Goal: Book appointment/travel/reservation

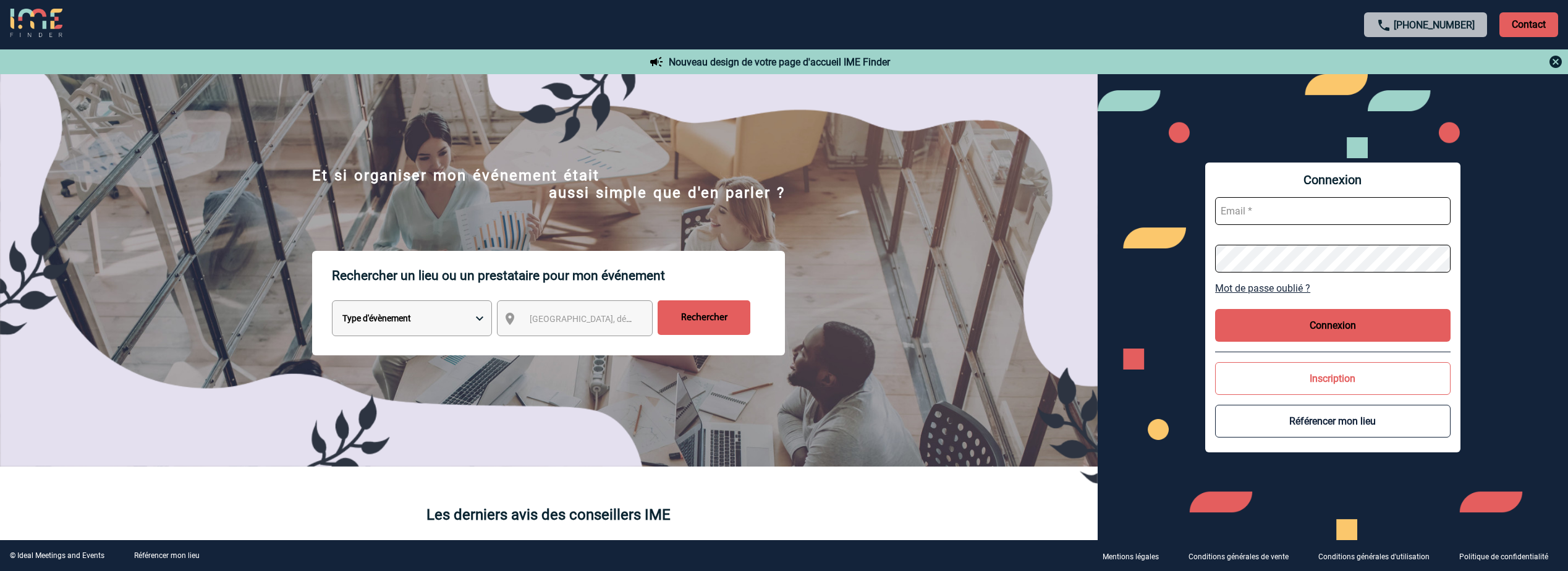
click at [470, 324] on select "Type d'évènement Séminaire avec nuitée Réunion Repas de groupe Team Building & …" at bounding box center [412, 319] width 160 height 36
select select "4"
click at [332, 302] on select "Type d'évènement Séminaire avec nuitée Réunion Repas de groupe Team Building & …" at bounding box center [412, 319] width 160 height 36
click at [553, 321] on span "Ville, département, région..." at bounding box center [615, 319] width 172 height 10
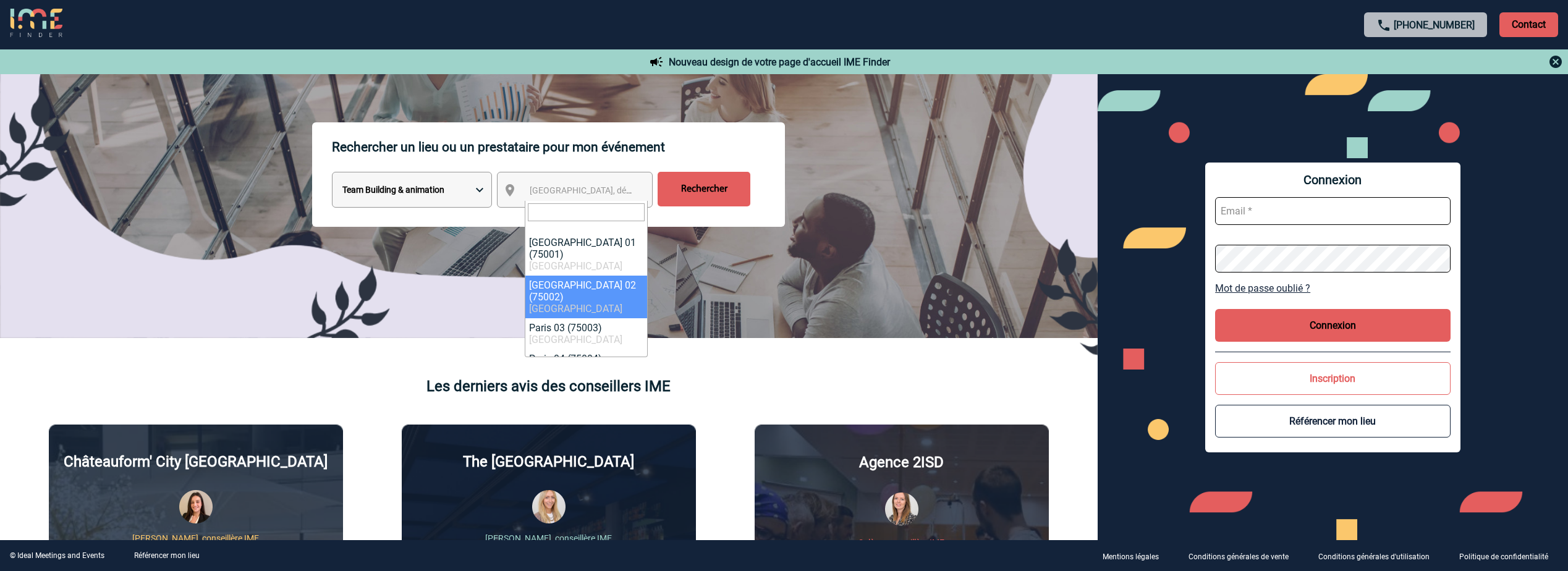
scroll to position [62, 0]
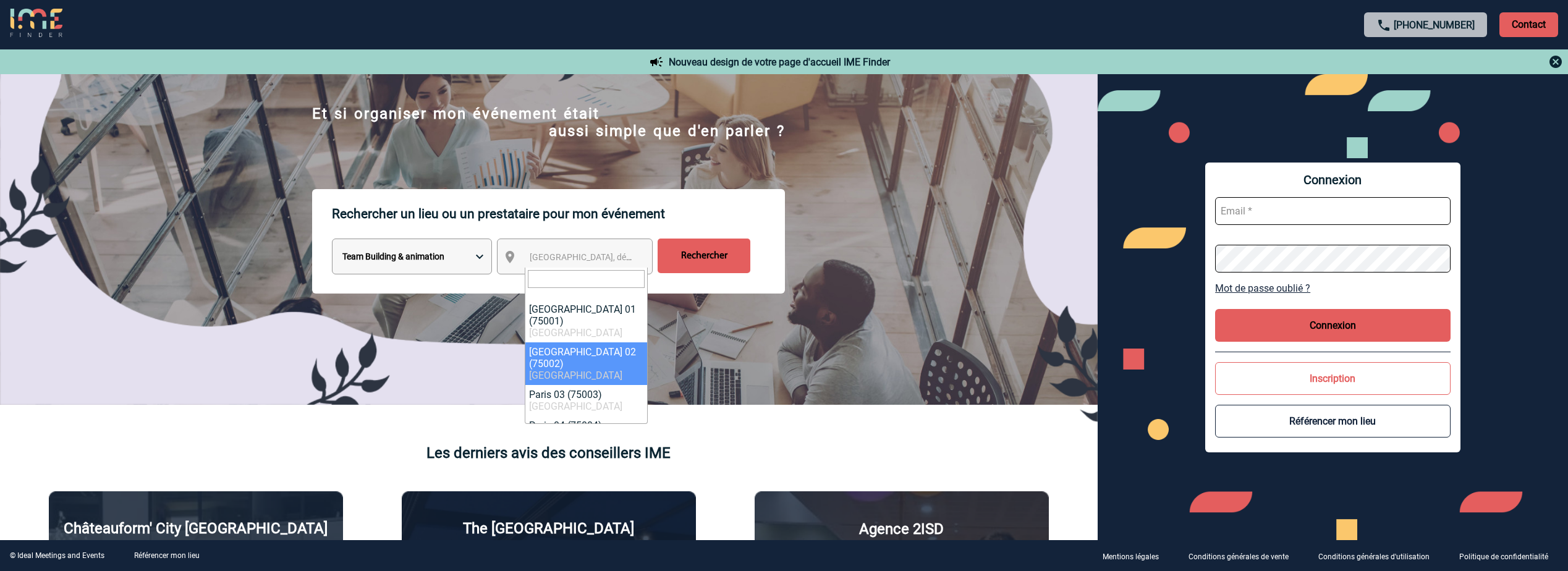
click at [556, 258] on span "Ville, département, région..." at bounding box center [615, 257] width 172 height 10
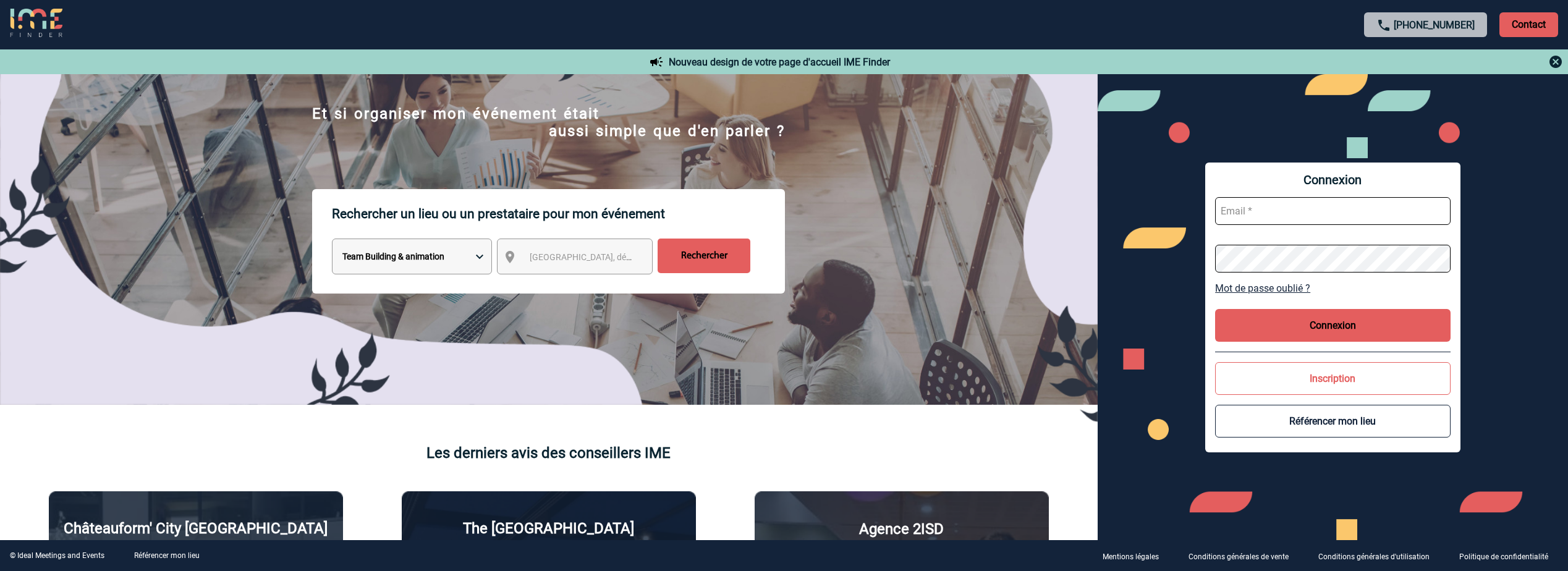
click at [565, 252] on span "Ville, département, région..." at bounding box center [586, 257] width 123 height 17
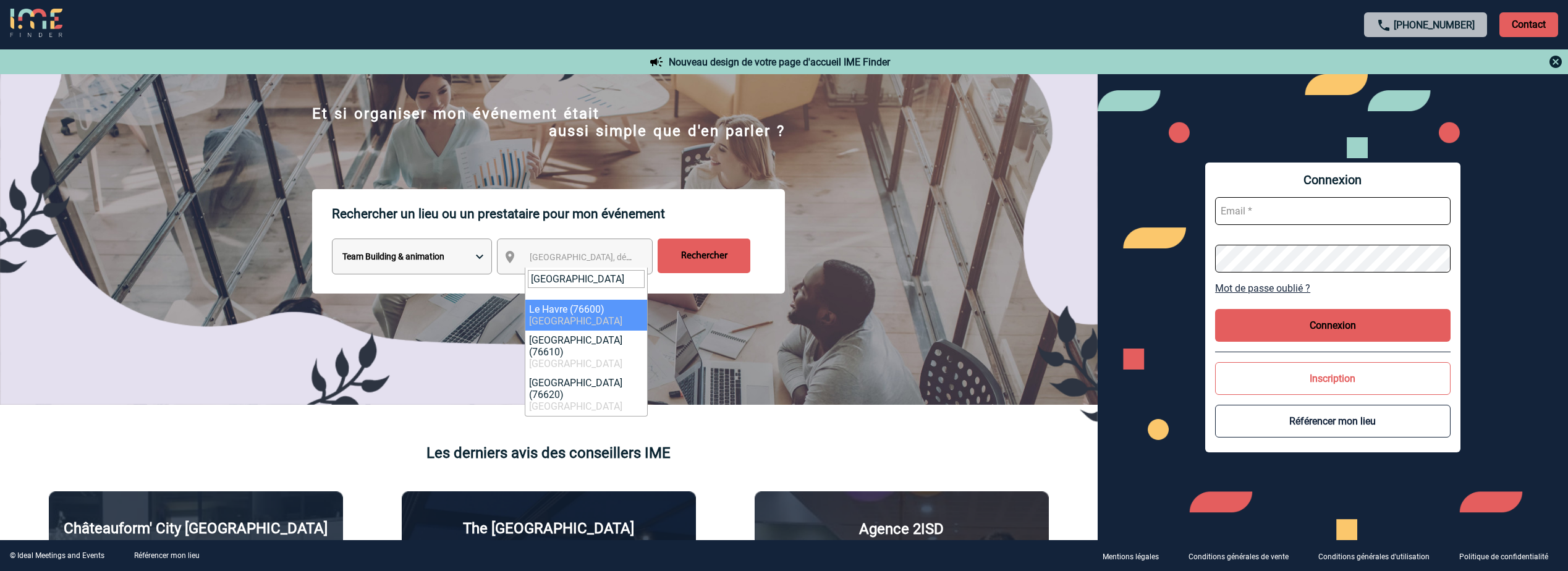
type input "le havre"
select select "14328"
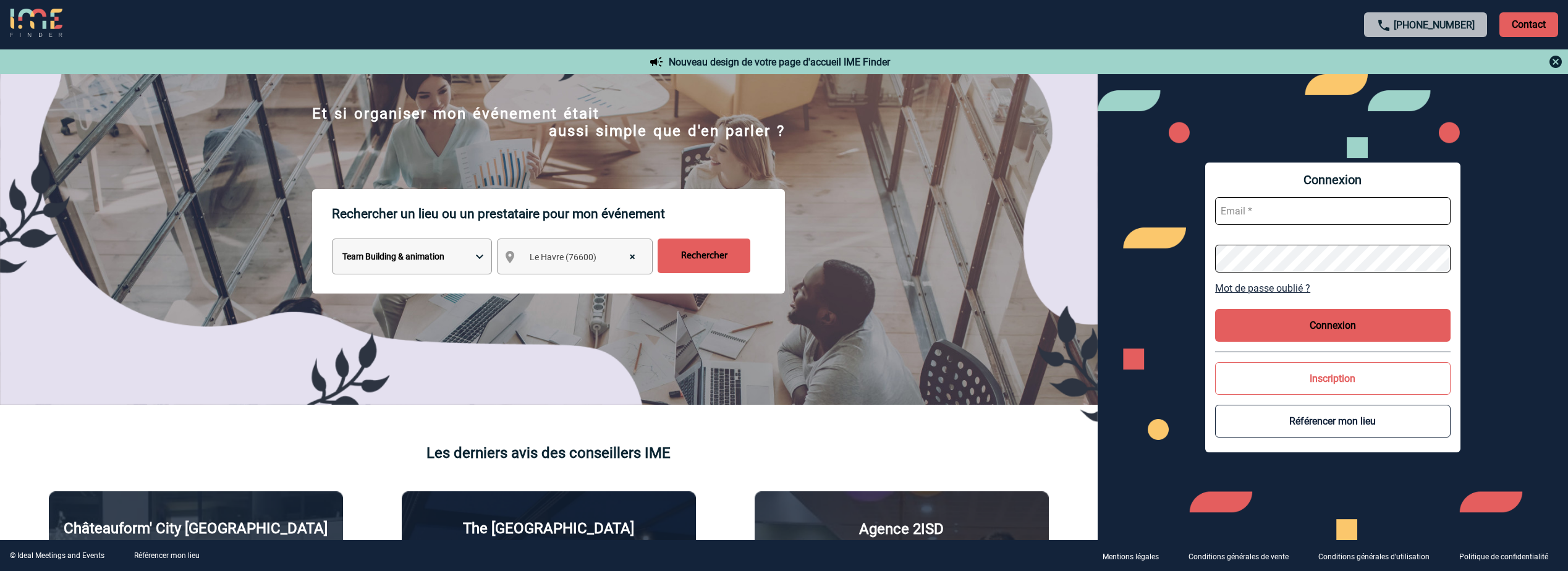
click at [688, 259] on input "Rechercher" at bounding box center [704, 256] width 93 height 35
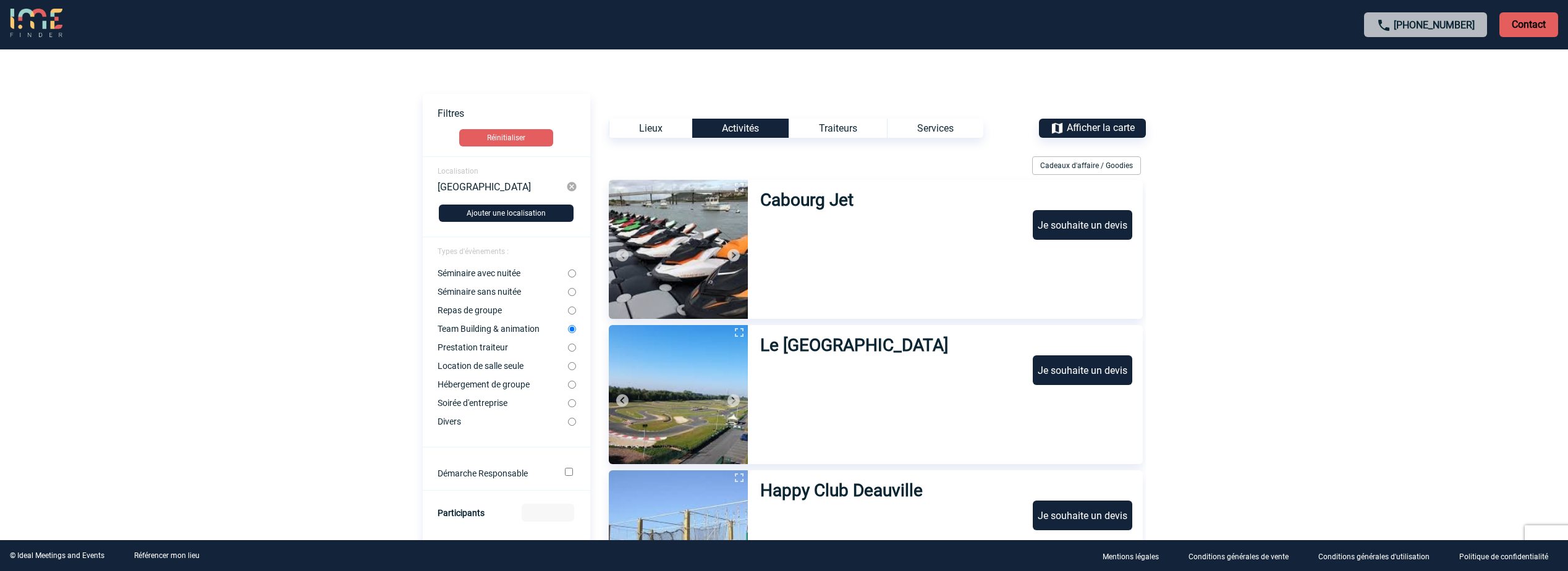
click at [870, 130] on div "Traiteurs" at bounding box center [838, 128] width 99 height 19
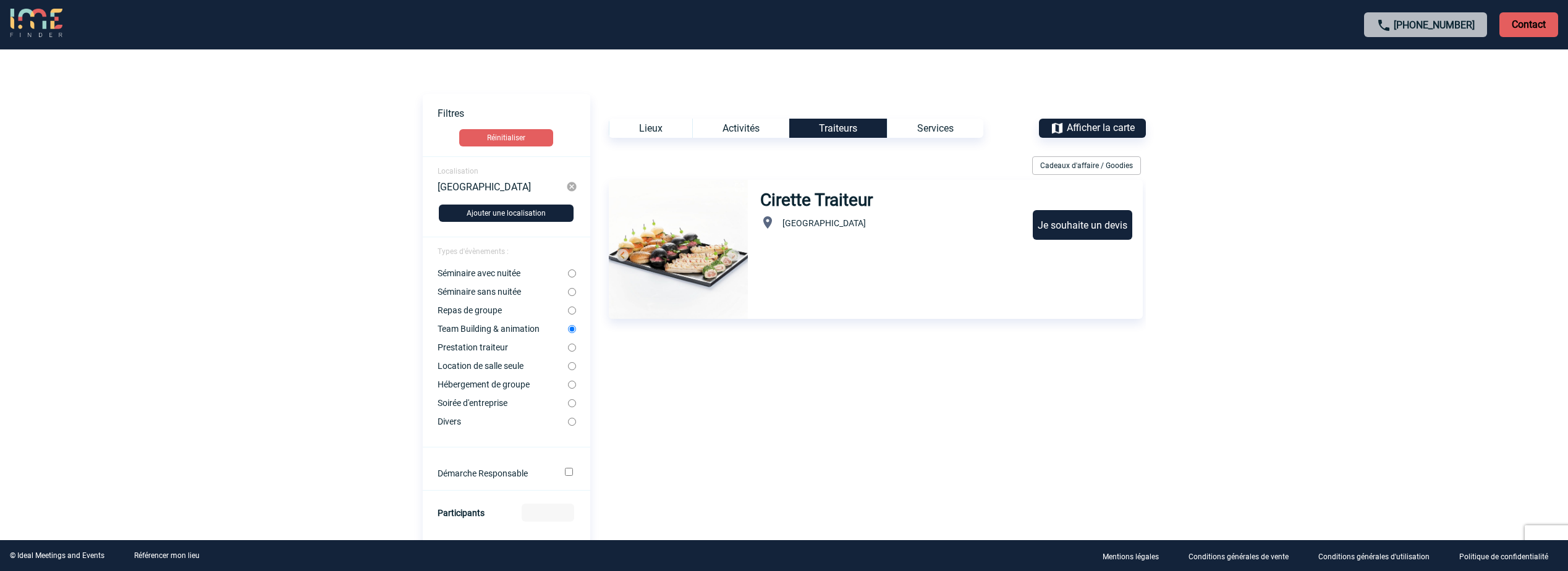
click at [918, 126] on div "Services" at bounding box center [934, 128] width 97 height 19
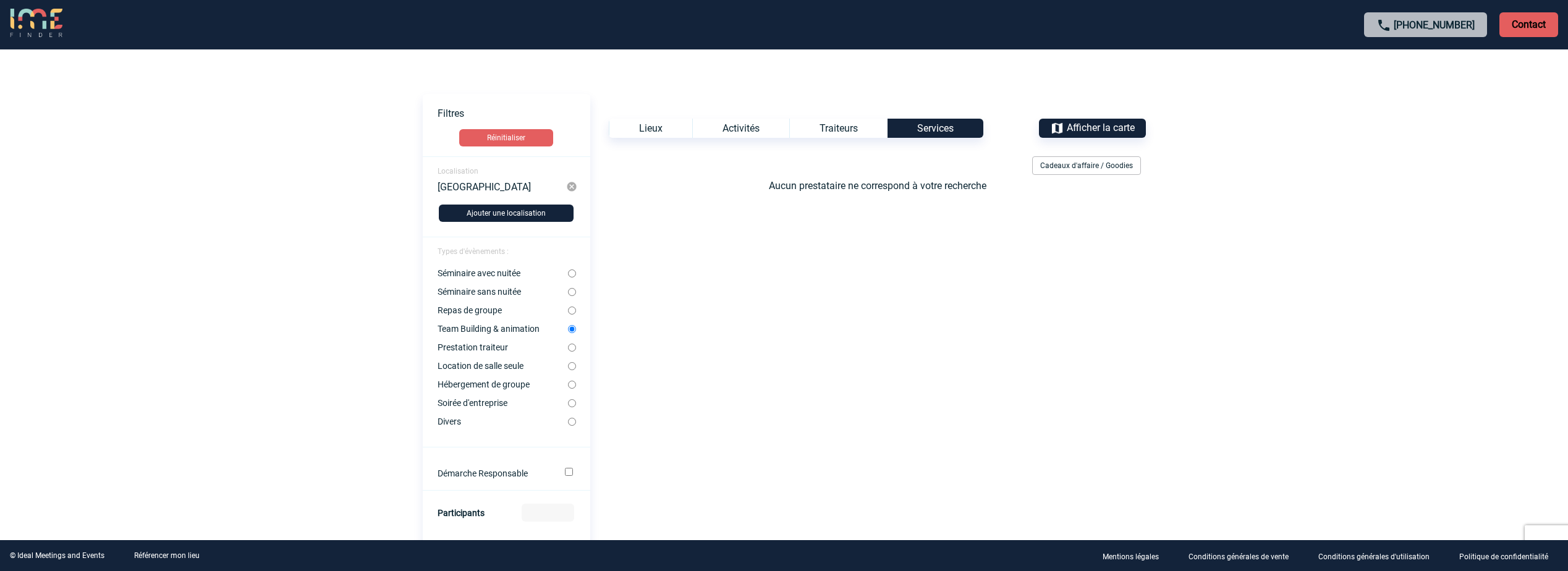
click at [569, 272] on input "Séminaire avec nuitée" at bounding box center [572, 274] width 8 height 8
radio input "true"
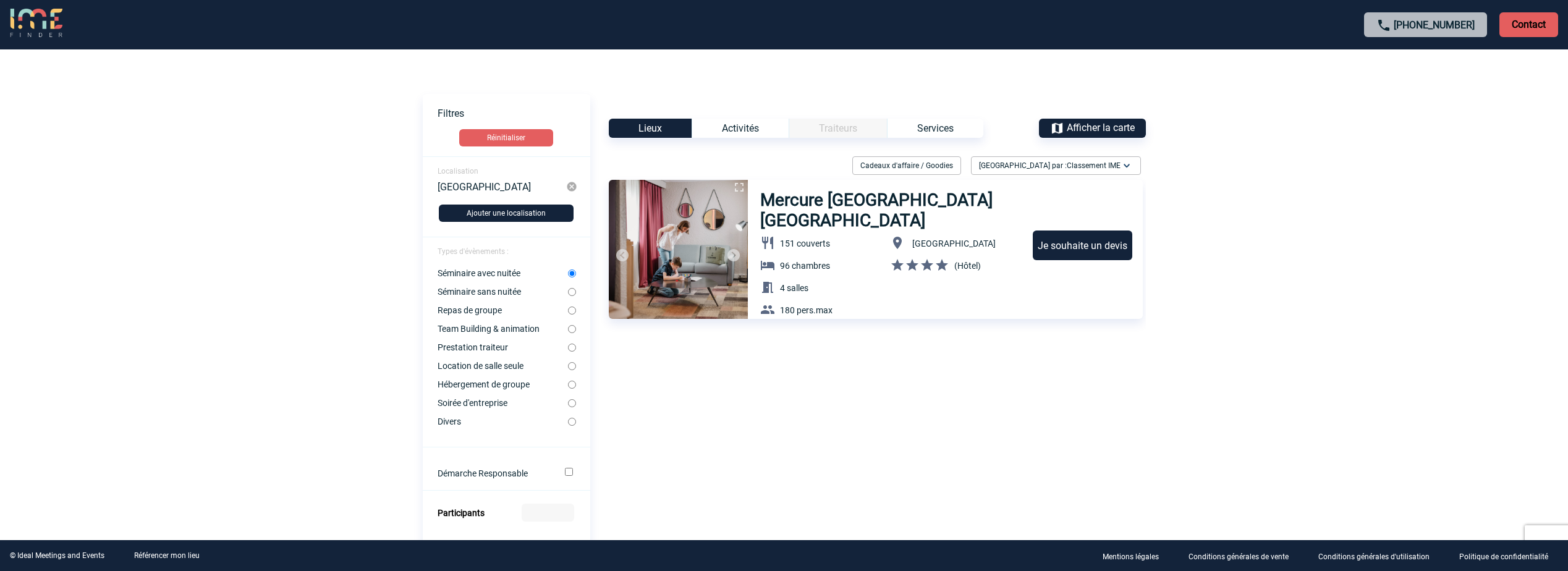
click at [569, 386] on input "Hébergement de groupe" at bounding box center [572, 385] width 8 height 8
radio input "true"
click at [575, 407] on form "Localisation Le Havre Ajouter une localisation Types d'évènements : Séminaire a…" at bounding box center [507, 527] width 167 height 742
click at [574, 405] on input "Soirée d'entreprise" at bounding box center [572, 404] width 8 height 8
radio input "true"
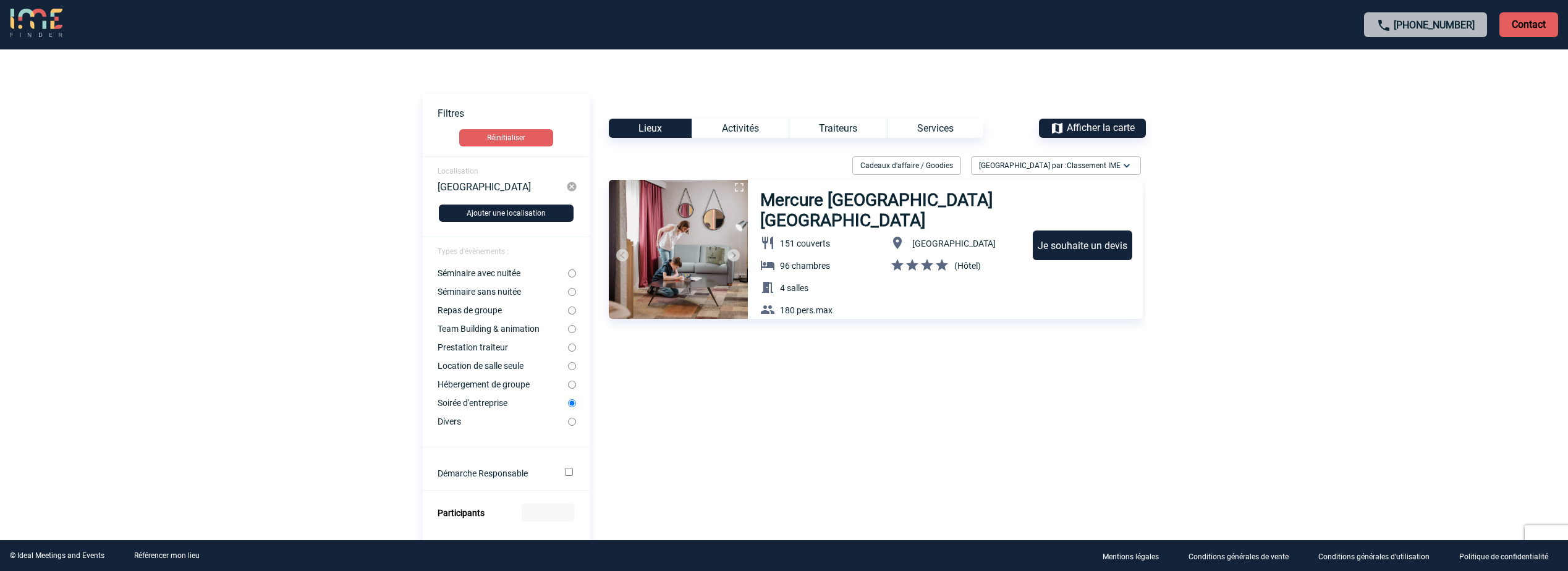
click at [747, 125] on div "Activités" at bounding box center [740, 128] width 97 height 19
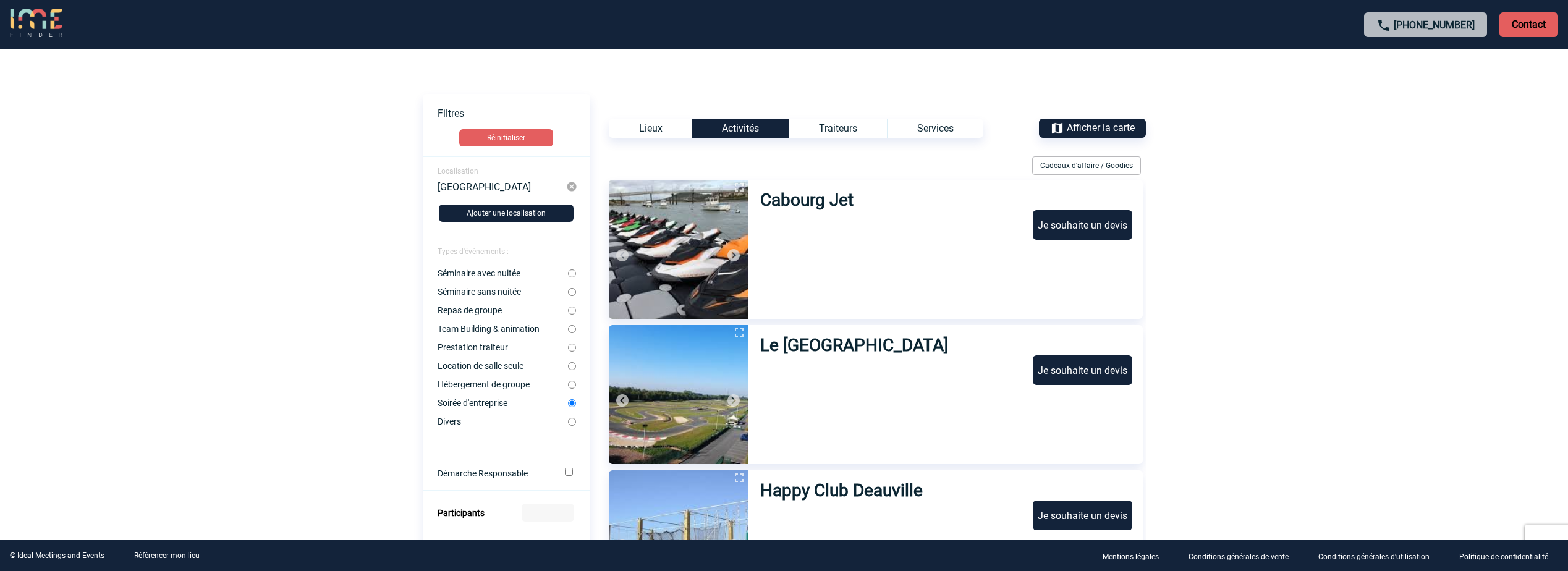
click at [513, 189] on div "Le Havre" at bounding box center [501, 187] width 129 height 11
click at [568, 185] on img at bounding box center [572, 187] width 11 height 11
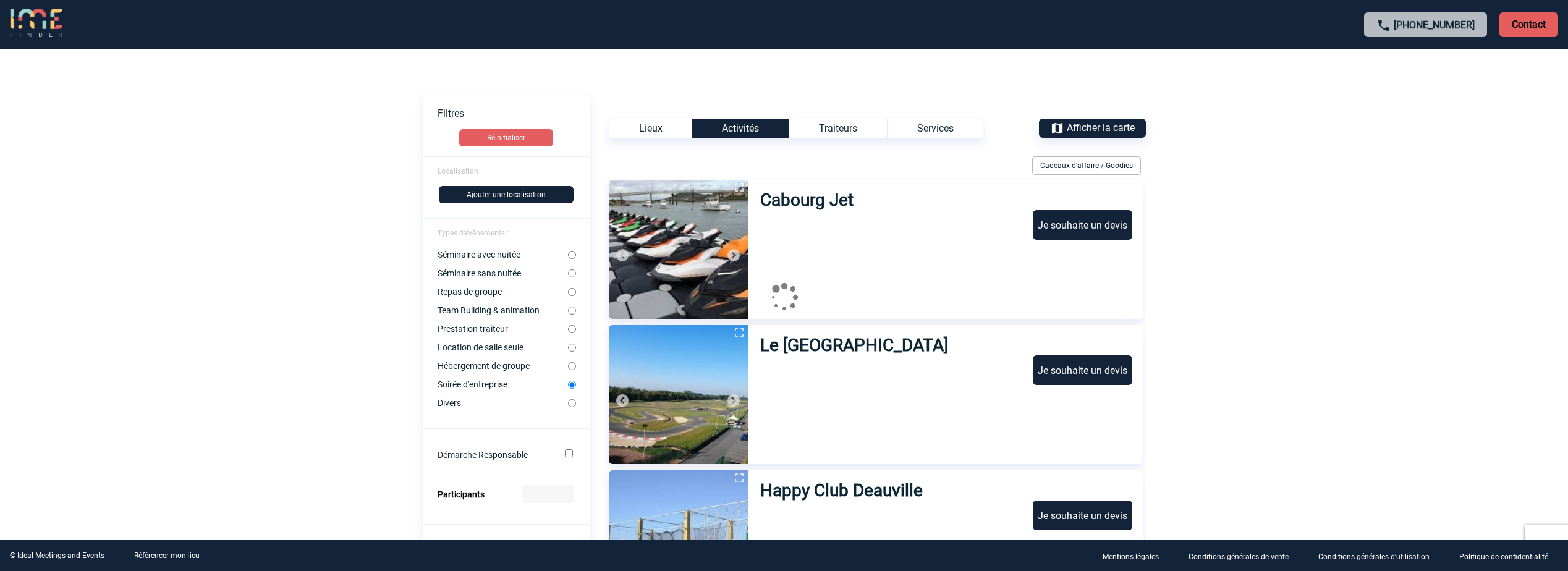
click at [492, 196] on button "Ajouter une localisation" at bounding box center [506, 195] width 134 height 17
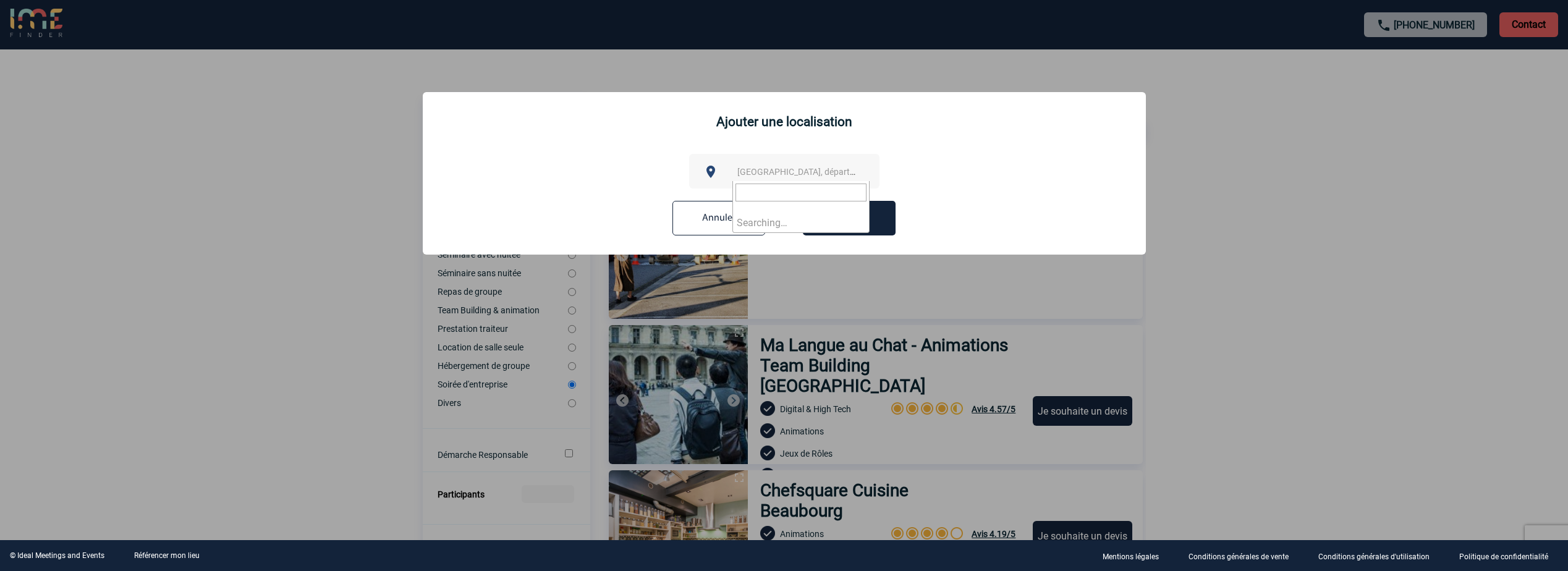
click at [753, 168] on span "Ville, département, région..." at bounding box center [823, 172] width 172 height 10
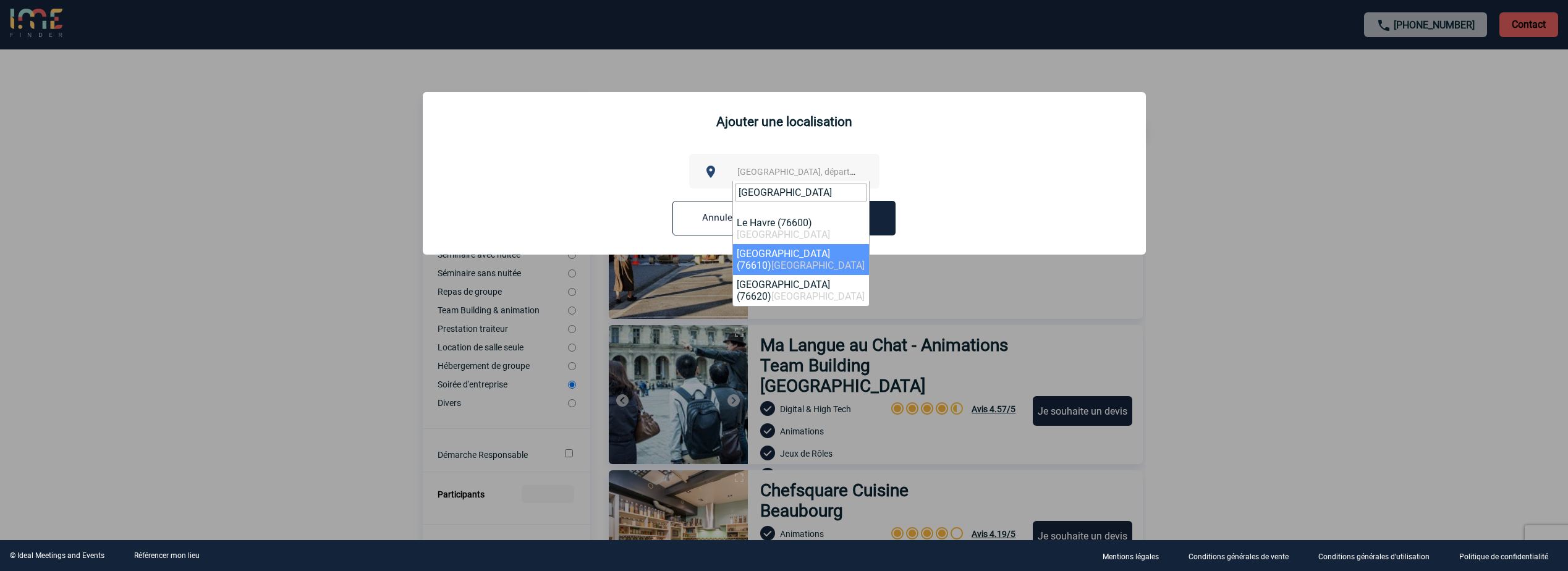
type input "le havre"
select select "14327"
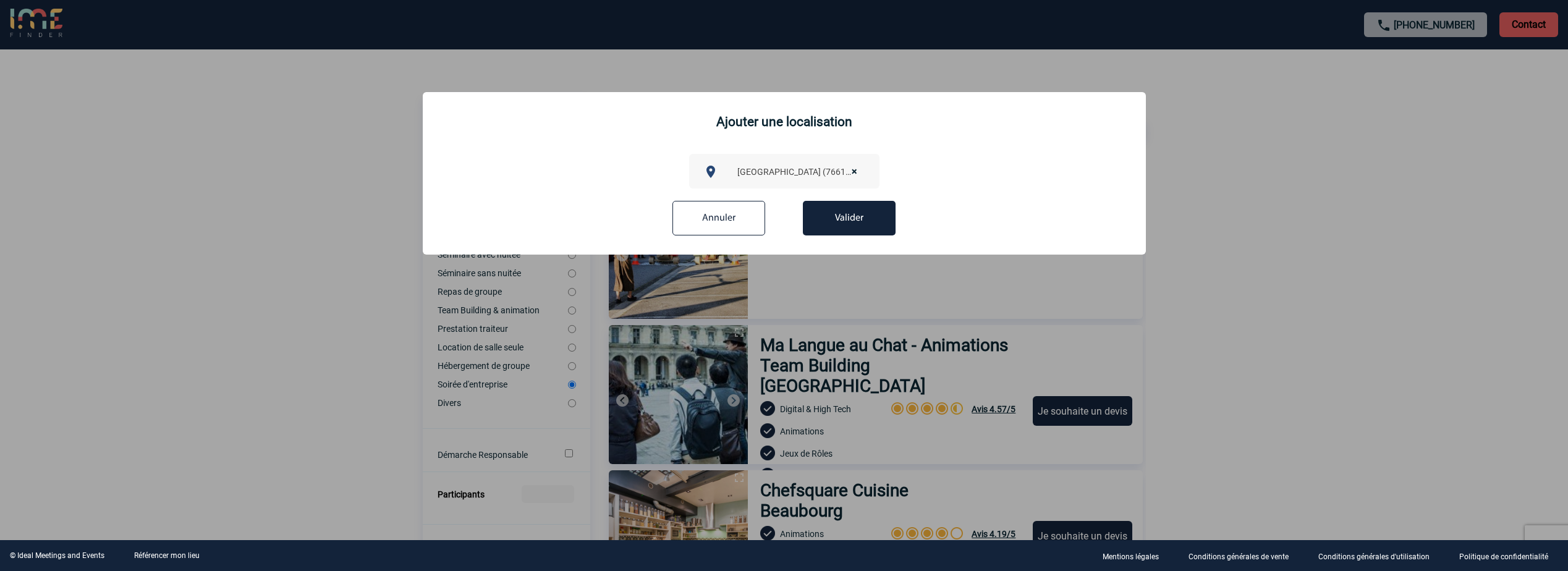
click at [845, 219] on button "Valider" at bounding box center [849, 218] width 93 height 35
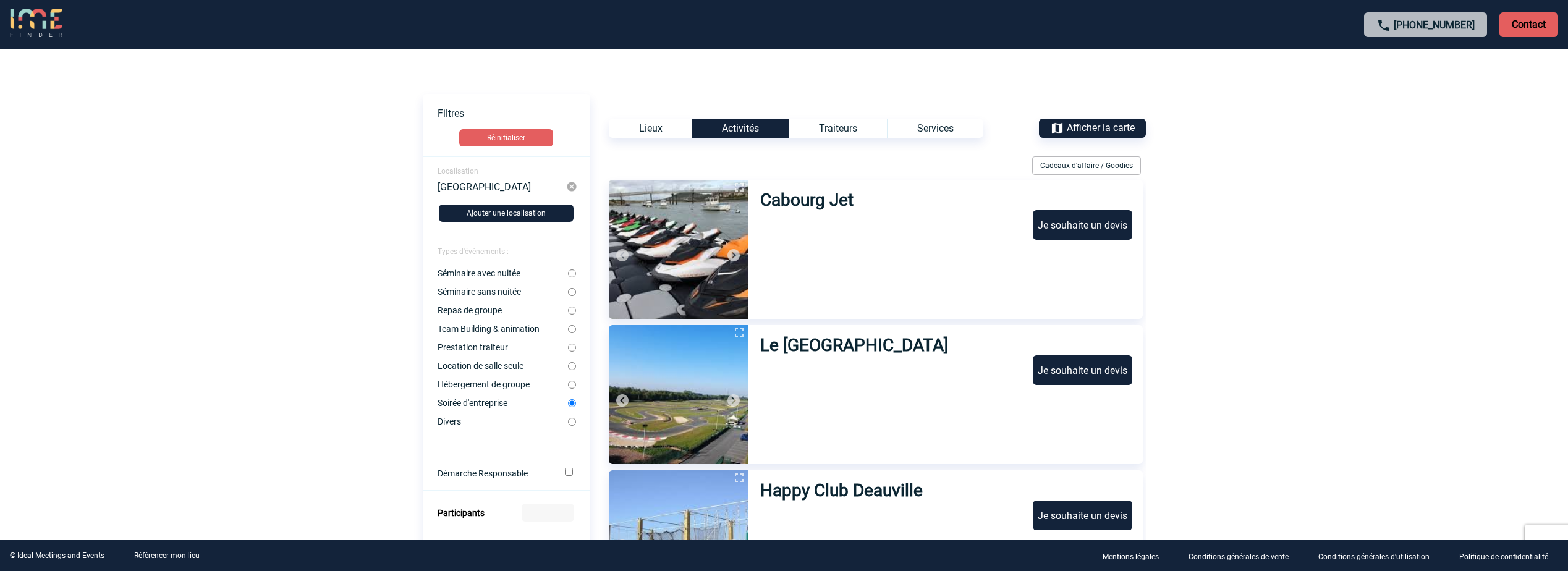
click at [654, 127] on div "Lieux" at bounding box center [651, 128] width 84 height 19
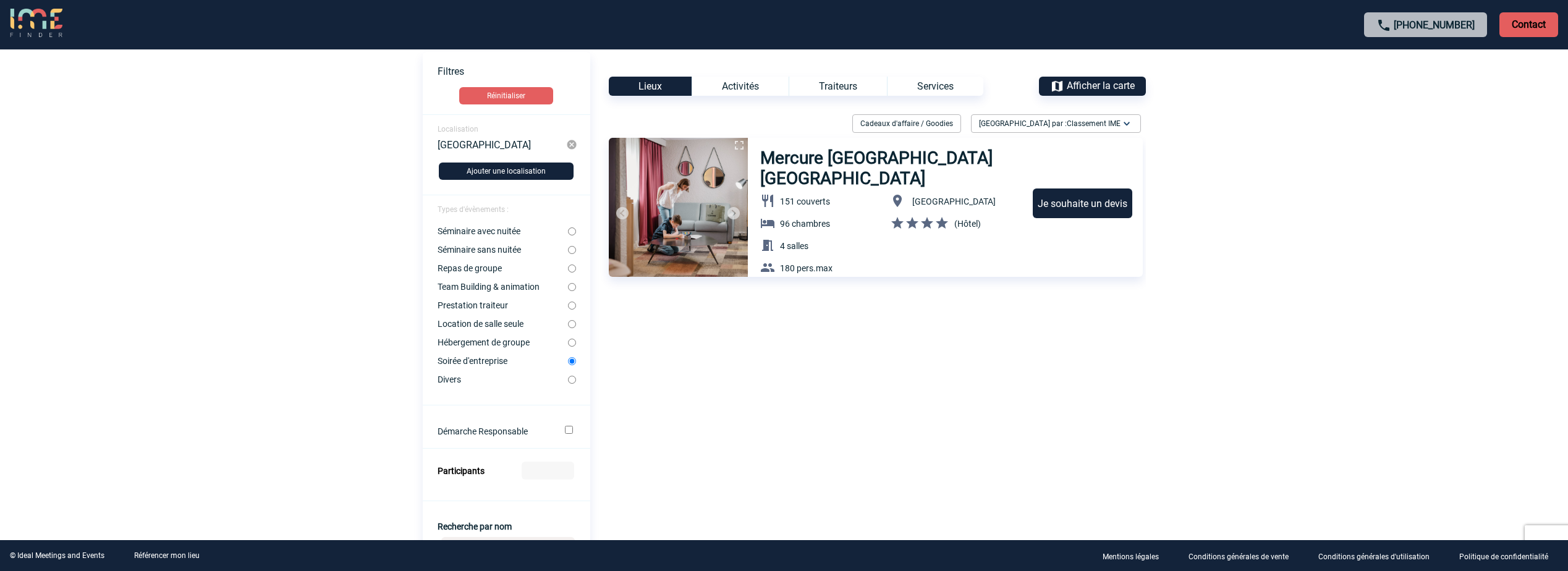
scroll to position [247, 0]
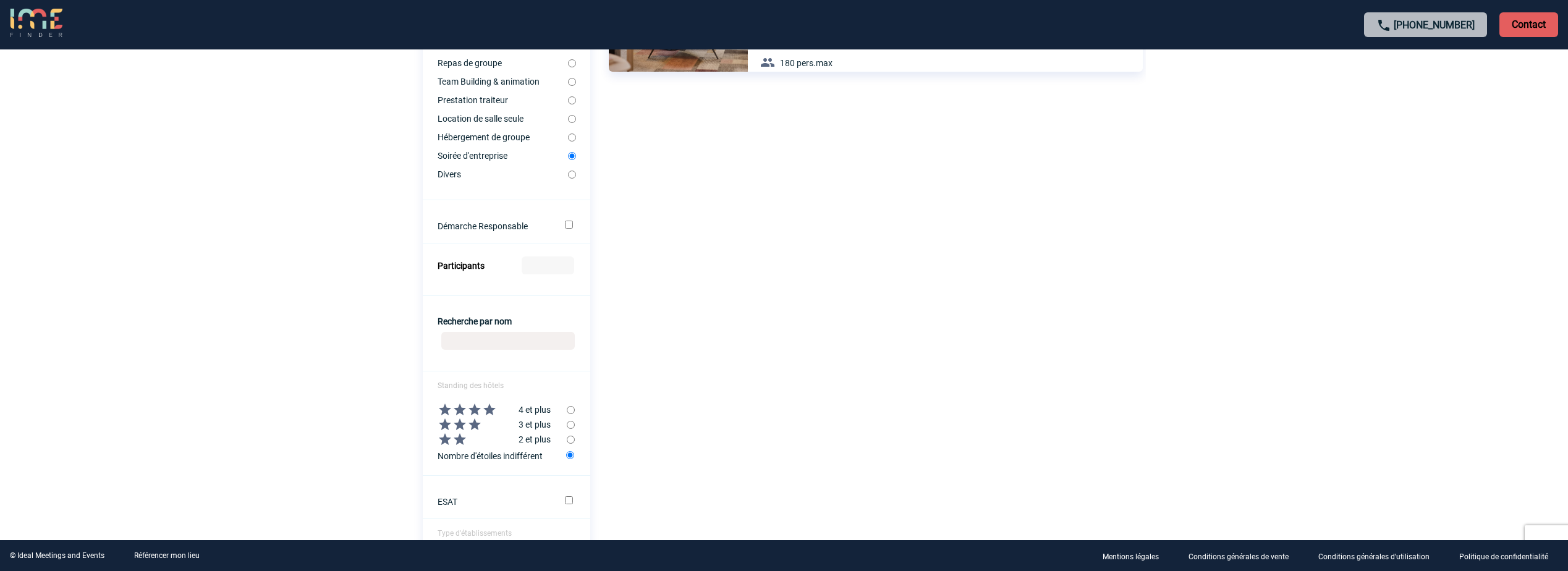
click at [549, 267] on input "Participants" at bounding box center [548, 265] width 53 height 18
type input "20"
click at [786, 276] on div "Voir les filtres Filtres Réinitialiser Localisation Le Havre (76610) Ajouter un…" at bounding box center [784, 266] width 723 height 839
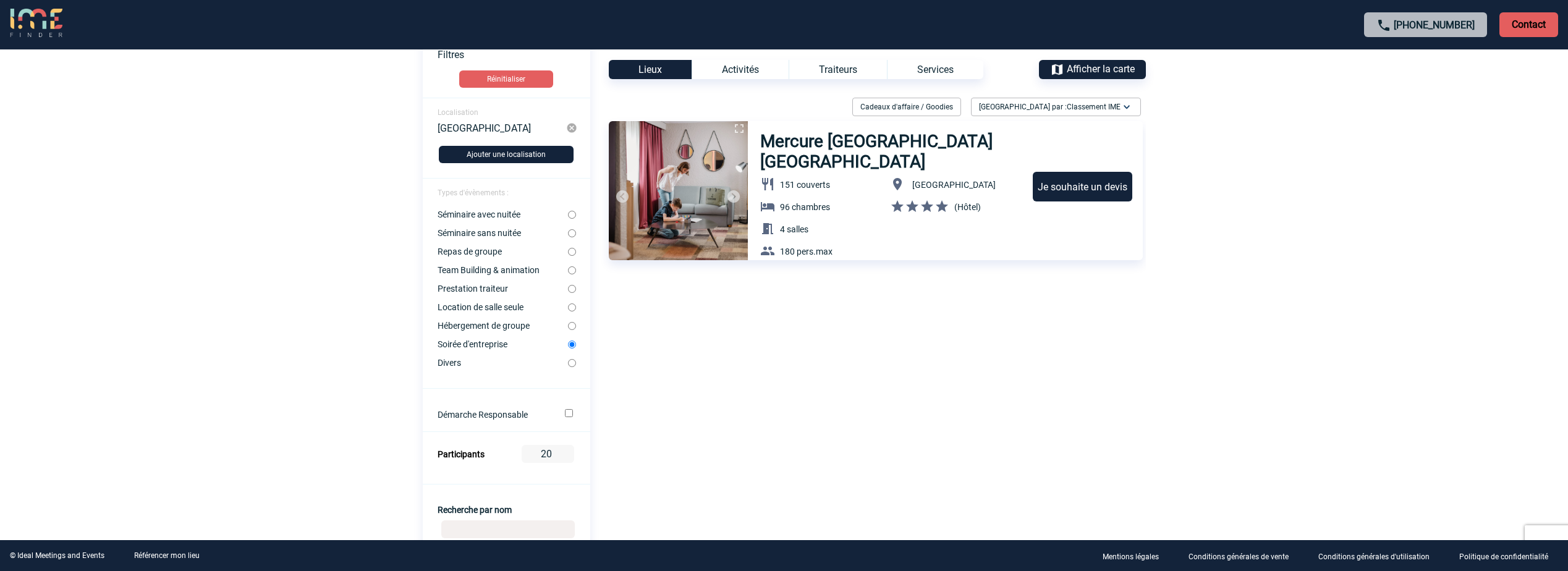
scroll to position [0, 0]
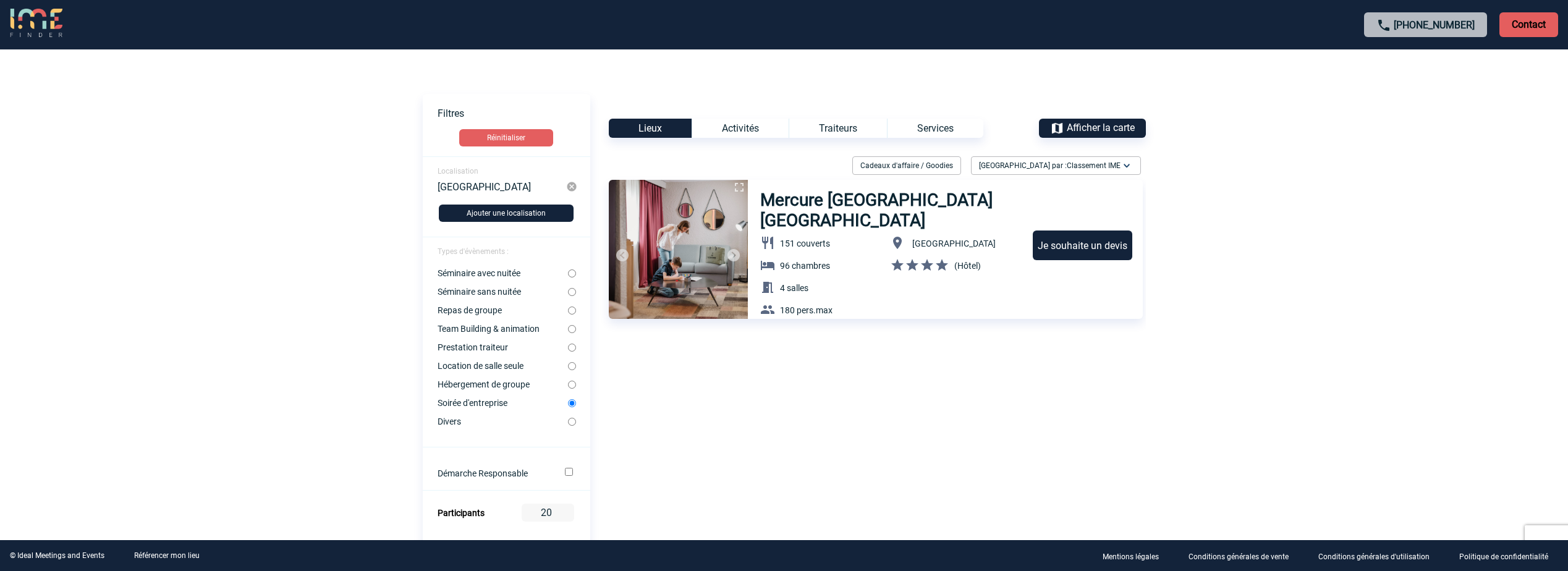
click at [570, 272] on input "Séminaire avec nuitée" at bounding box center [572, 274] width 8 height 8
radio input "true"
click at [572, 187] on img at bounding box center [572, 187] width 11 height 11
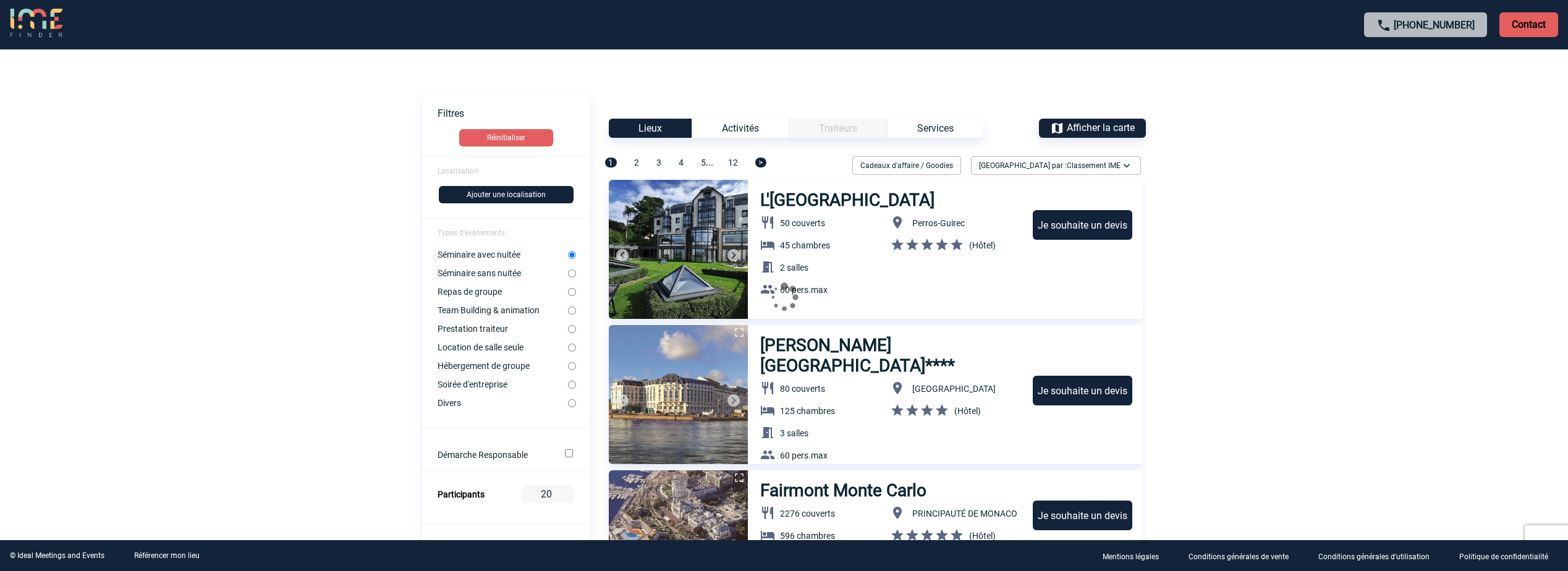
click at [480, 174] on form "Localisation Ajouter une localisation Types d'évènements : Séminaire avec nuité…" at bounding box center [507, 517] width 167 height 723
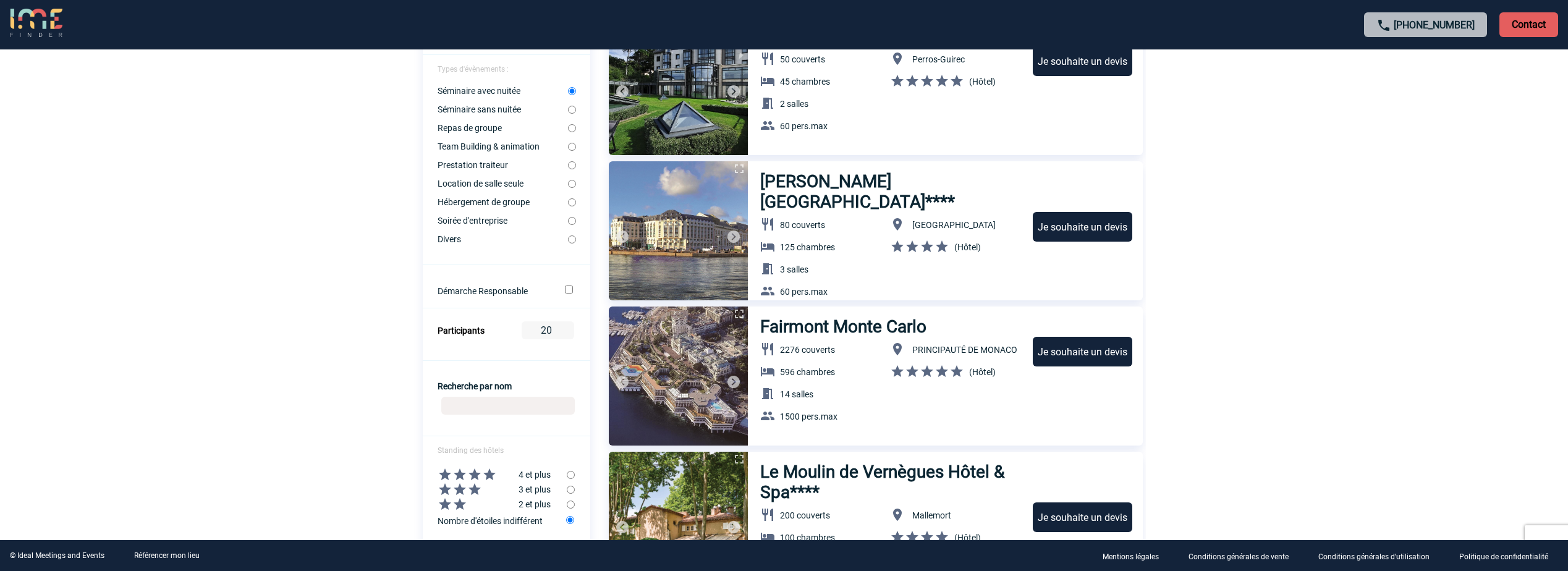
scroll to position [185, 0]
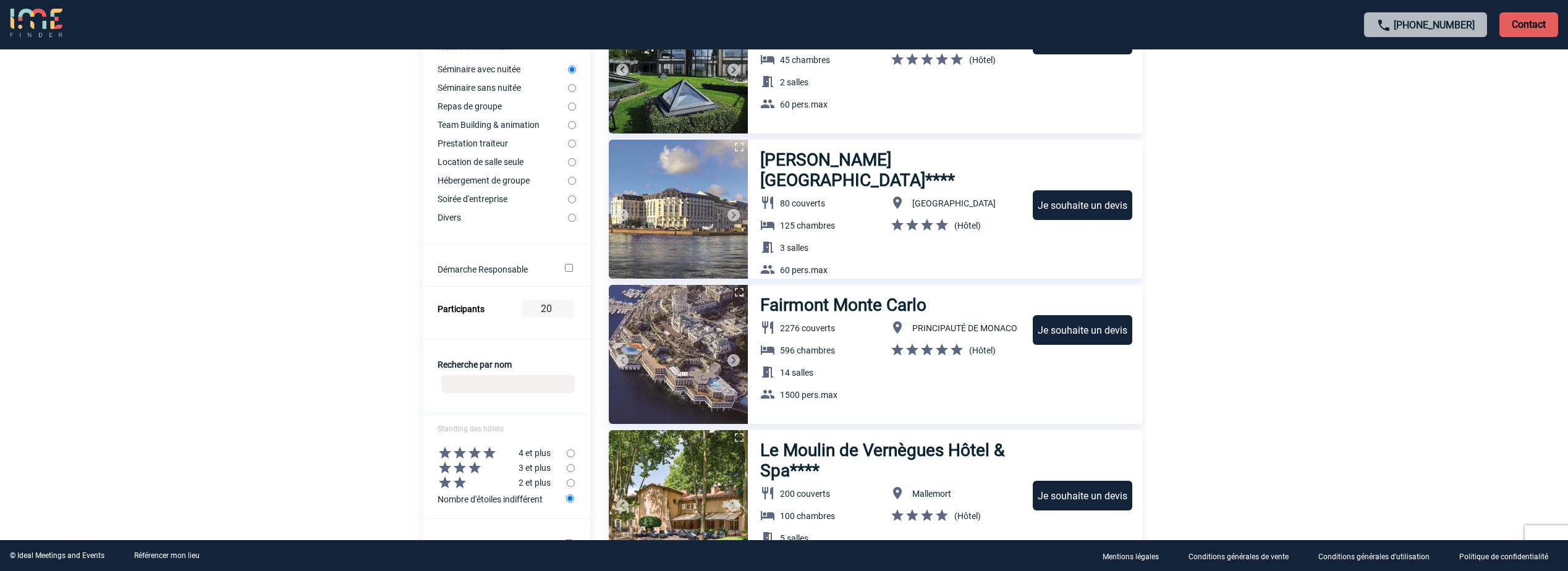
click at [834, 160] on h3 "[PERSON_NAME][GEOGRAPHIC_DATA]****" at bounding box center [891, 169] width 261 height 40
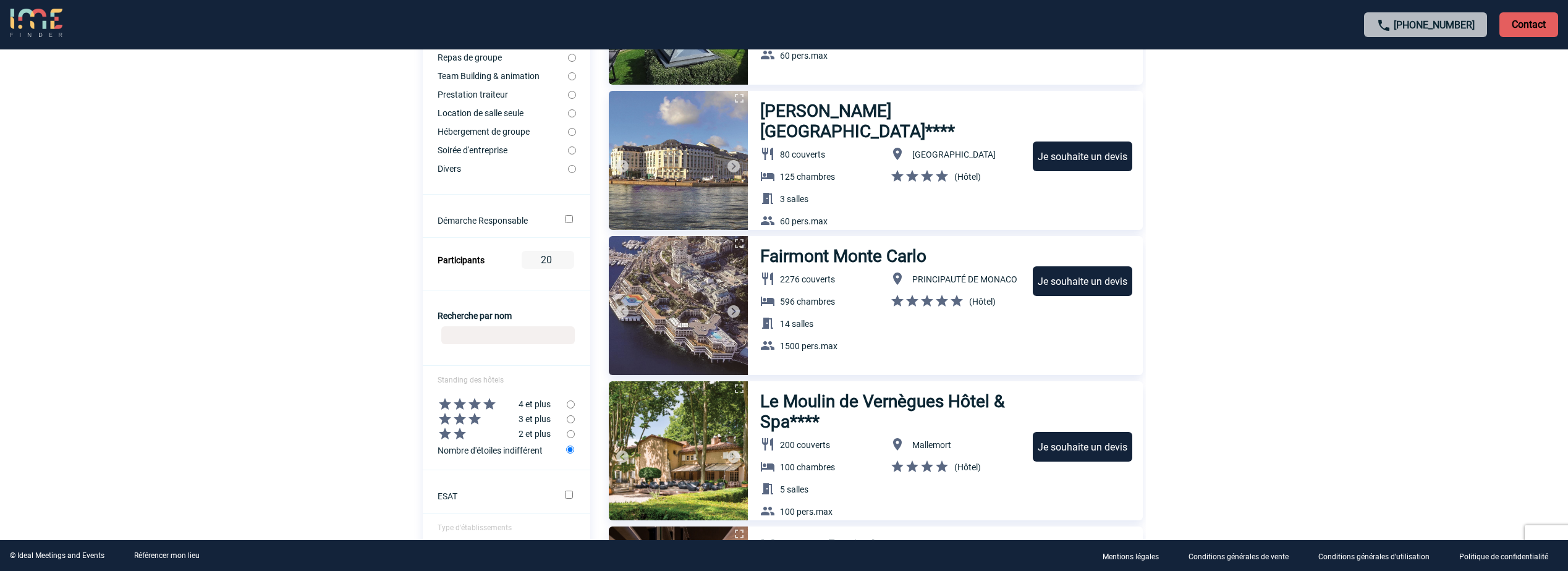
scroll to position [309, 0]
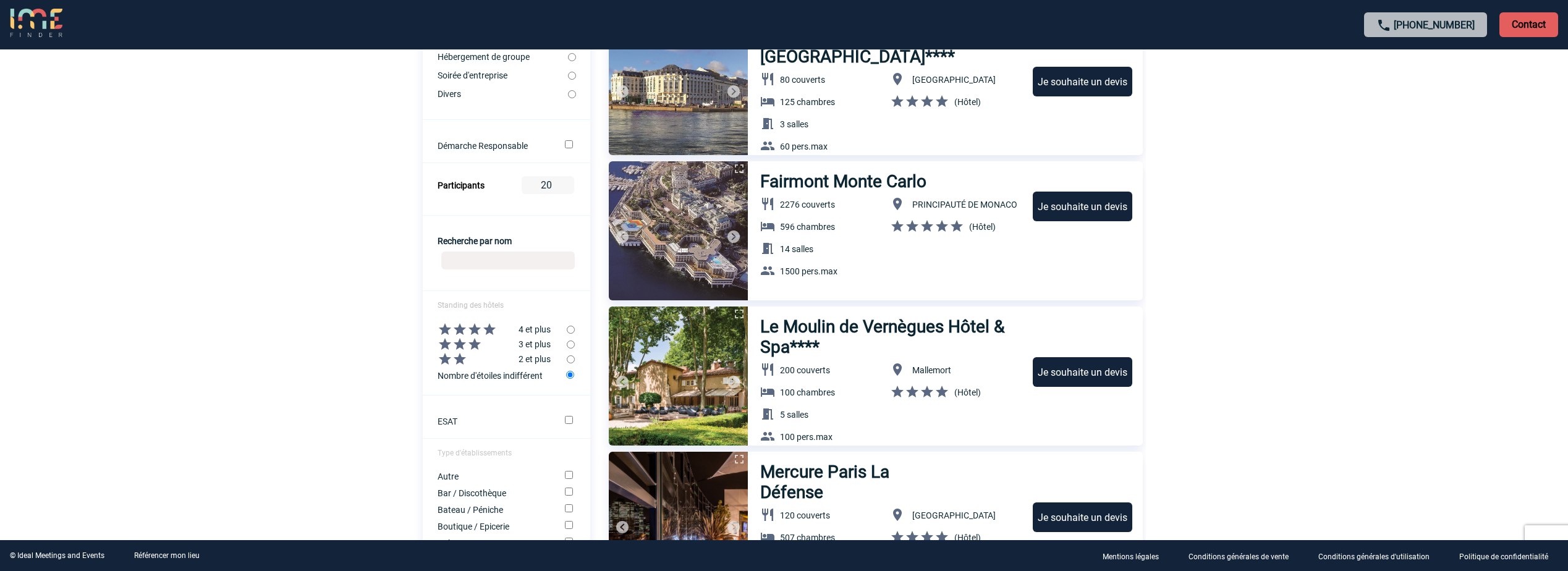
click at [570, 328] on input "radio" at bounding box center [571, 329] width 8 height 8
radio input "true"
click at [519, 255] on input "Recherche par nom" at bounding box center [508, 261] width 133 height 18
type input "chateauform"
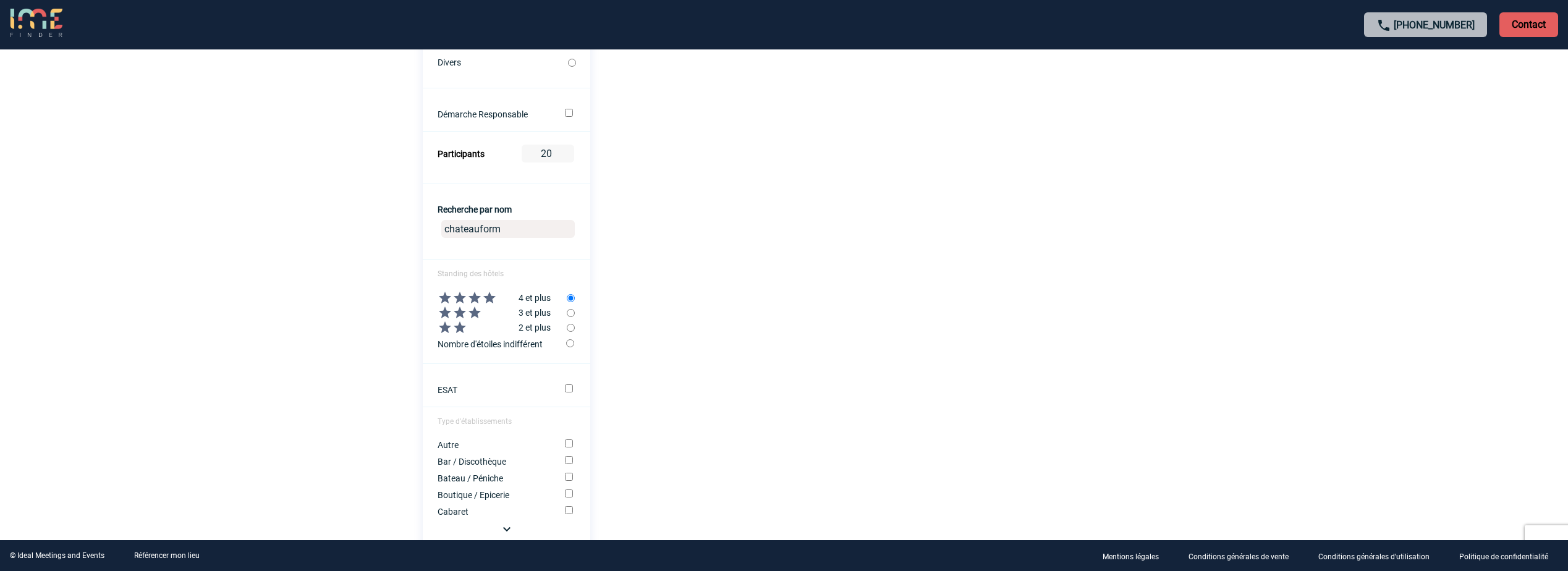
scroll to position [400, 0]
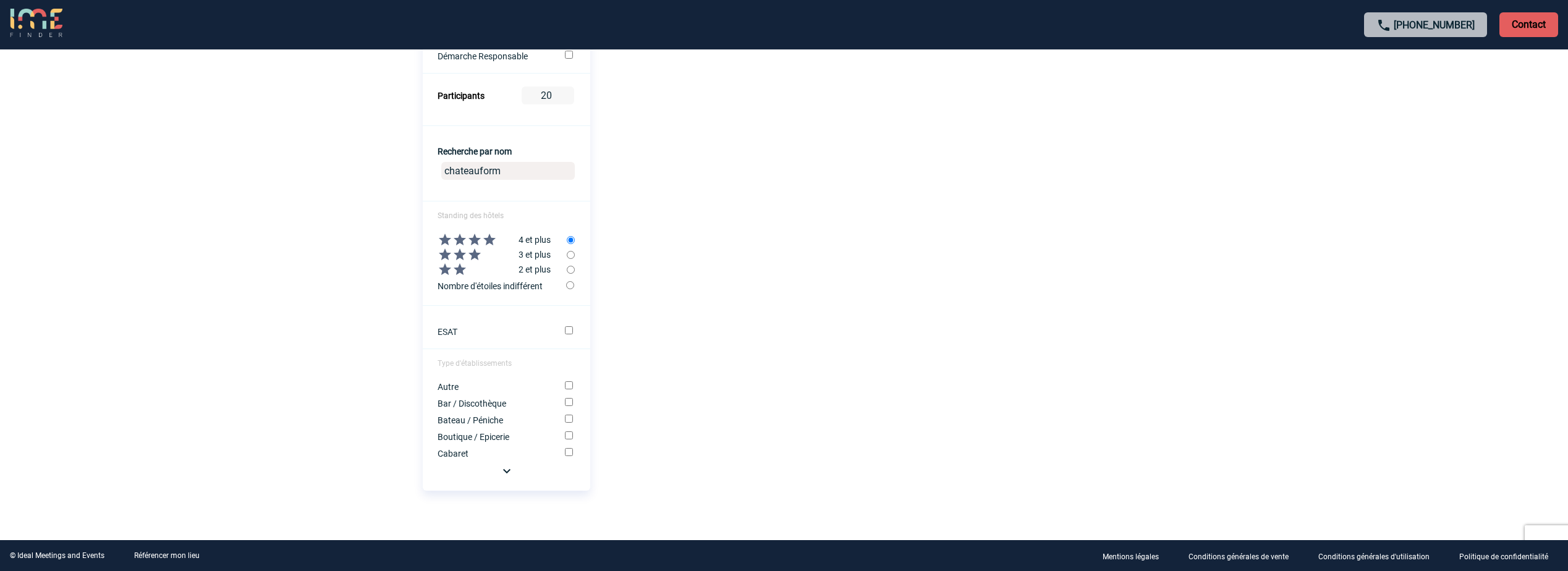
drag, startPoint x: 529, startPoint y: 162, endPoint x: 416, endPoint y: 165, distance: 113.0
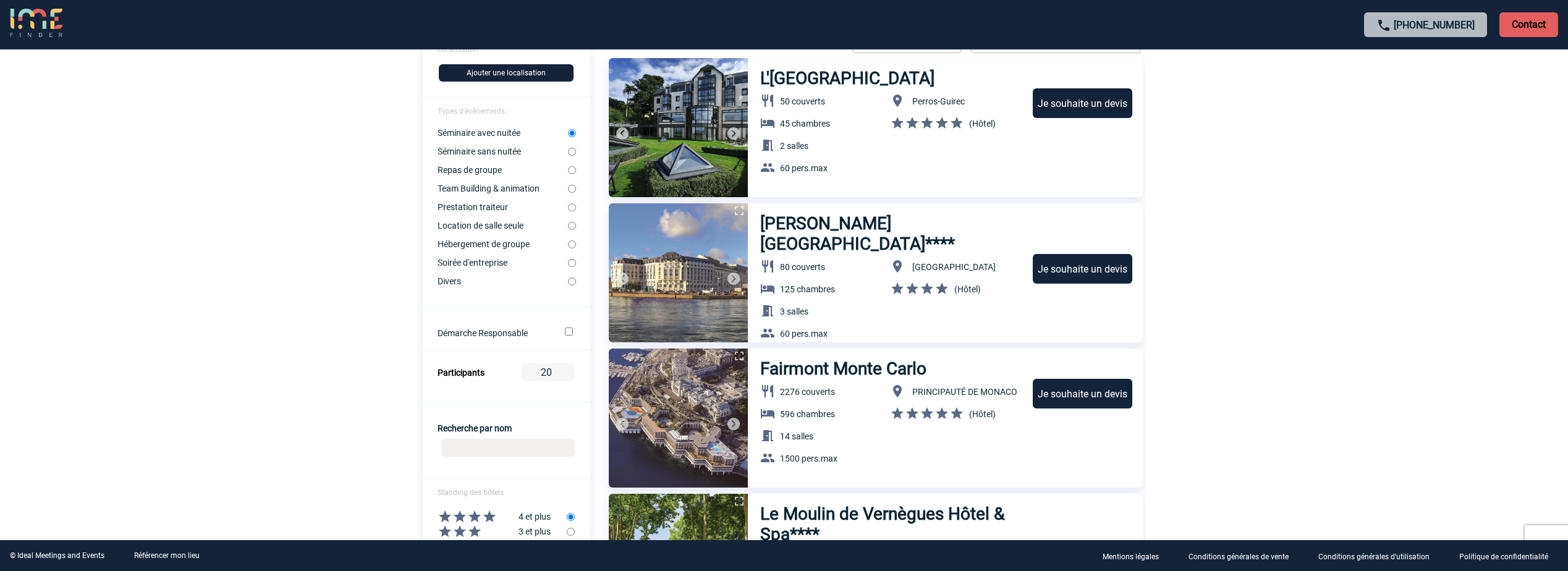
scroll to position [0, 0]
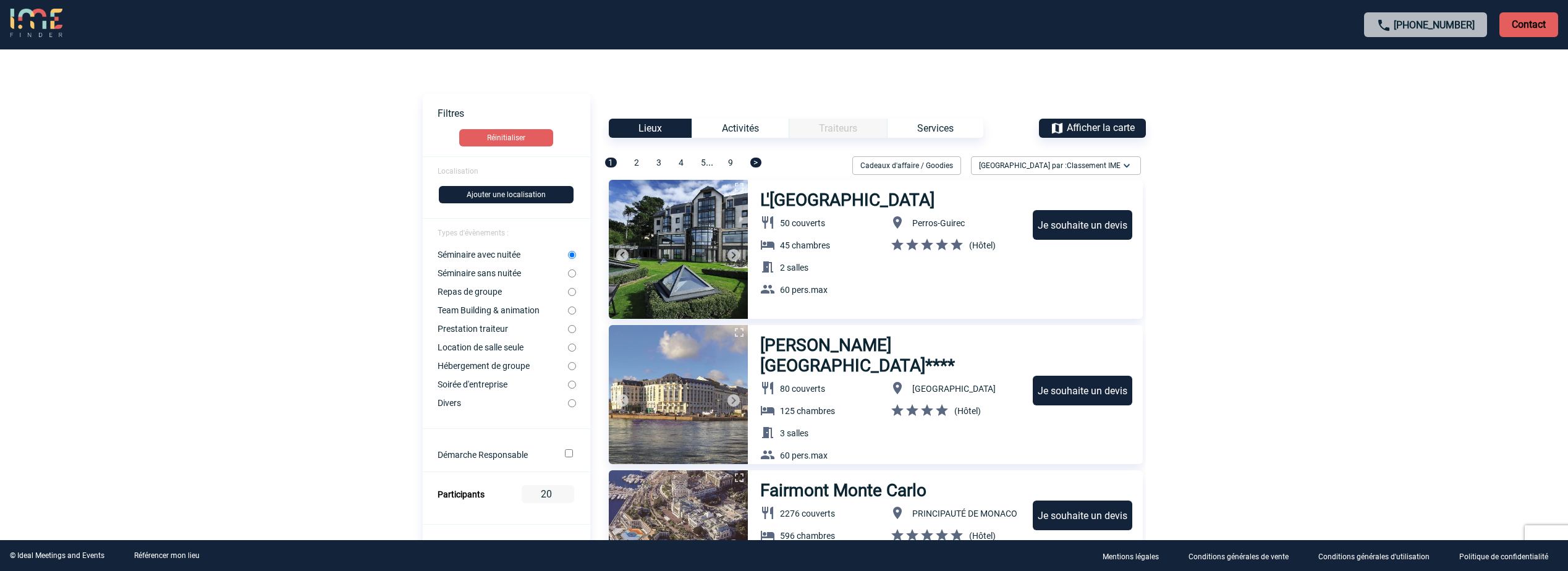
click at [680, 160] on span "4" at bounding box center [681, 163] width 5 height 10
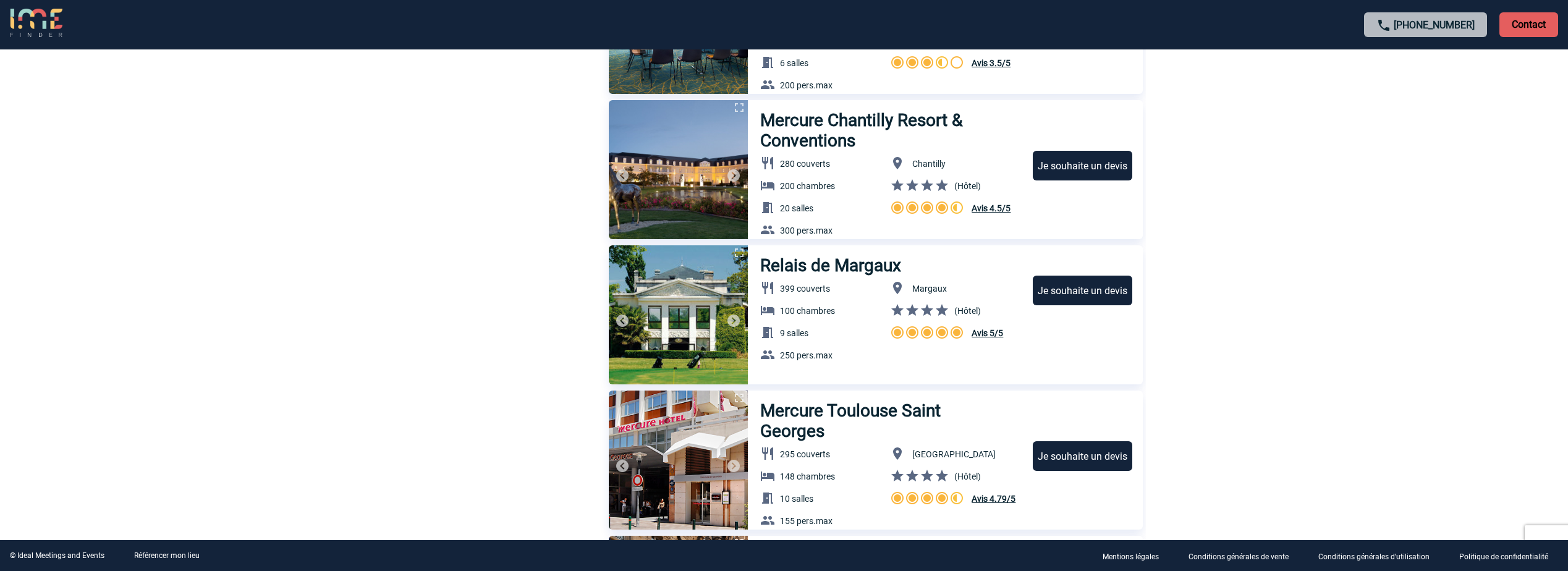
scroll to position [3277, 0]
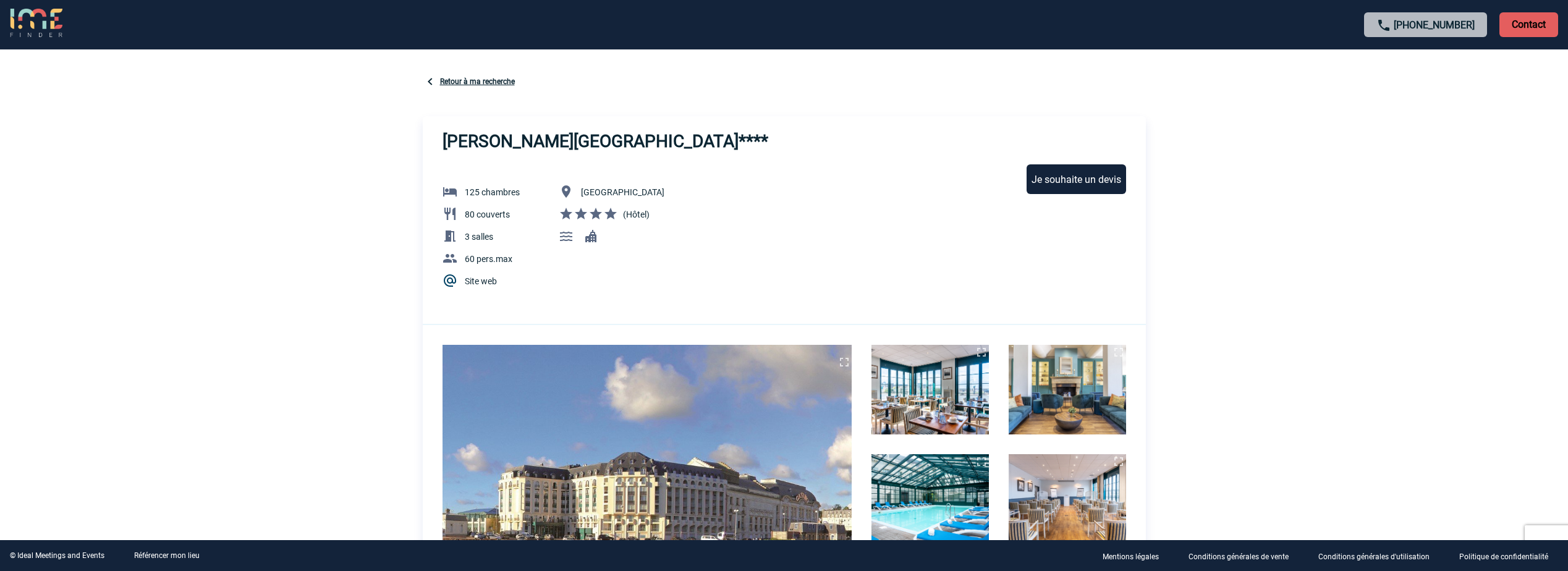
click at [474, 83] on link "Retour à ma recherche" at bounding box center [478, 81] width 75 height 8
